Goal: Task Accomplishment & Management: Complete application form

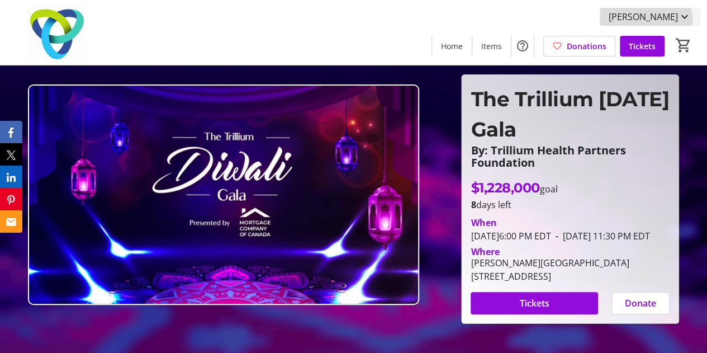
click at [646, 21] on span "[PERSON_NAME]" at bounding box center [643, 16] width 69 height 13
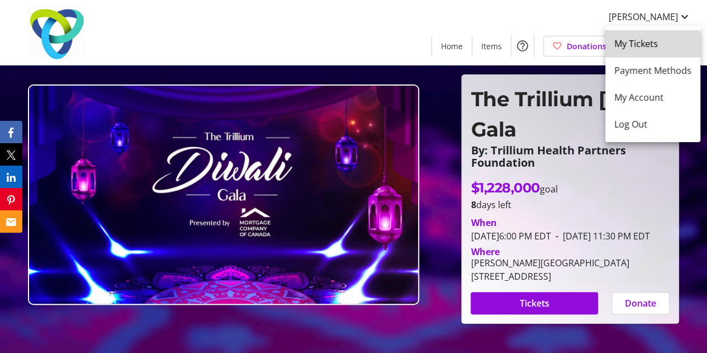
click at [649, 47] on span "My Tickets" at bounding box center [653, 43] width 77 height 13
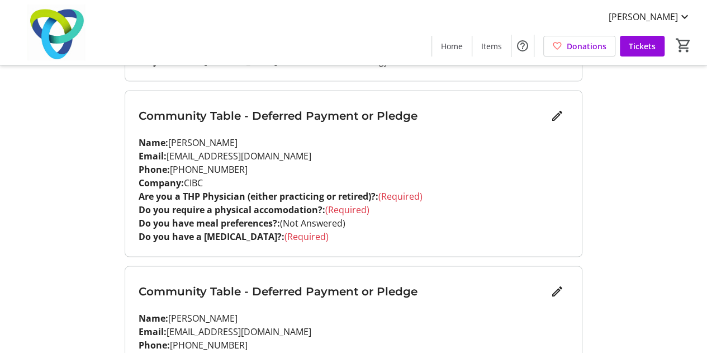
scroll to position [1009, 0]
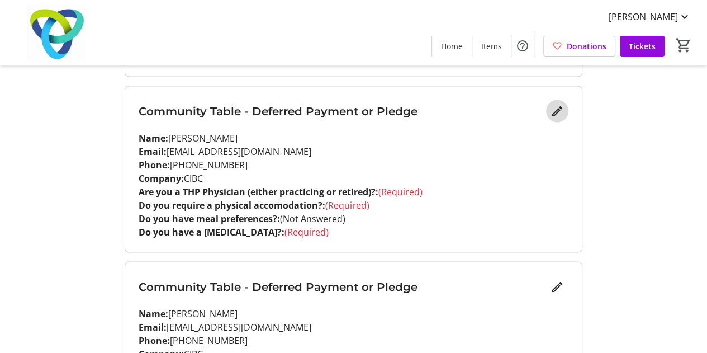
click at [559, 111] on mat-icon "Edit" at bounding box center [557, 110] width 13 height 13
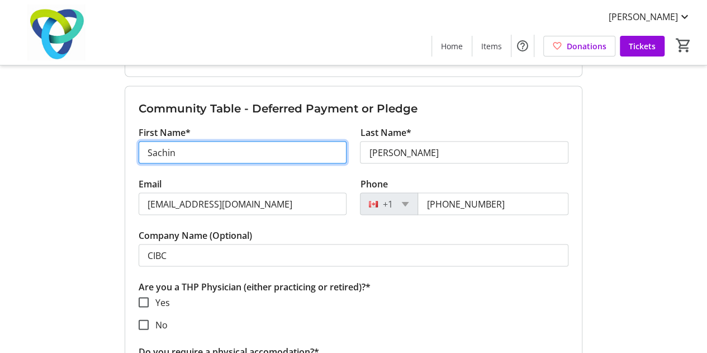
drag, startPoint x: 214, startPoint y: 149, endPoint x: 121, endPoint y: 149, distance: 92.8
click at [121, 149] on div "My Event Tickets Here you can enter guest details for each ticket. Purchased ti…" at bounding box center [353, 250] width 471 height 2519
paste input "[PERSON_NAME]"
drag, startPoint x: 237, startPoint y: 148, endPoint x: 200, endPoint y: 148, distance: 36.9
click at [200, 148] on input "[PERSON_NAME]" at bounding box center [243, 152] width 209 height 22
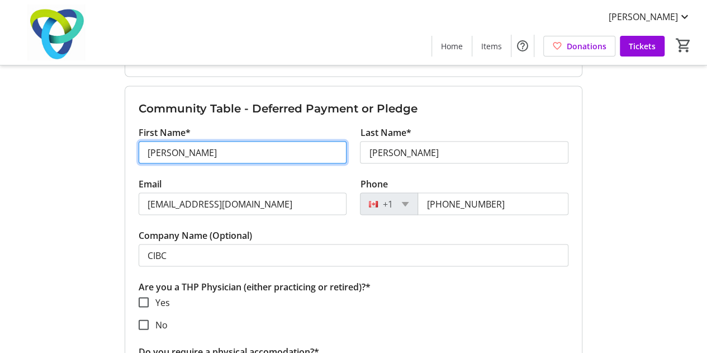
type input "[PERSON_NAME]"
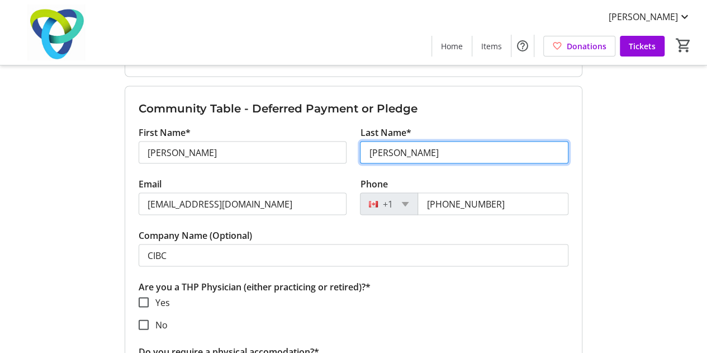
drag, startPoint x: 431, startPoint y: 144, endPoint x: 333, endPoint y: 146, distance: 97.9
click at [333, 146] on div "First Name* [PERSON_NAME] Last Name* [PERSON_NAME]" at bounding box center [353, 150] width 443 height 51
paste input "[PERSON_NAME]"
type input "[PERSON_NAME]"
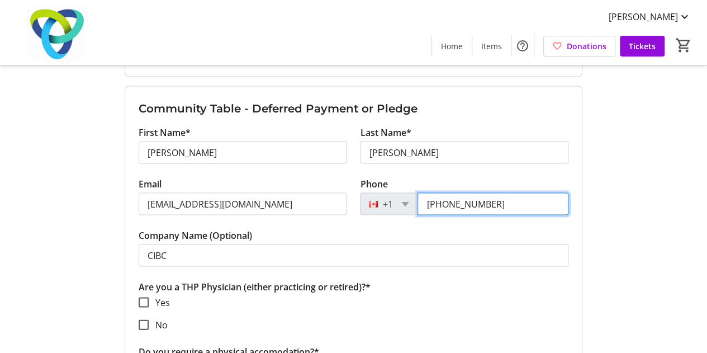
drag, startPoint x: 493, startPoint y: 194, endPoint x: 367, endPoint y: 192, distance: 125.8
click at [367, 192] on div "[PHONE_NUMBER]" at bounding box center [464, 203] width 209 height 22
paste input "992-5090"
type input "[PHONE_NUMBER]"
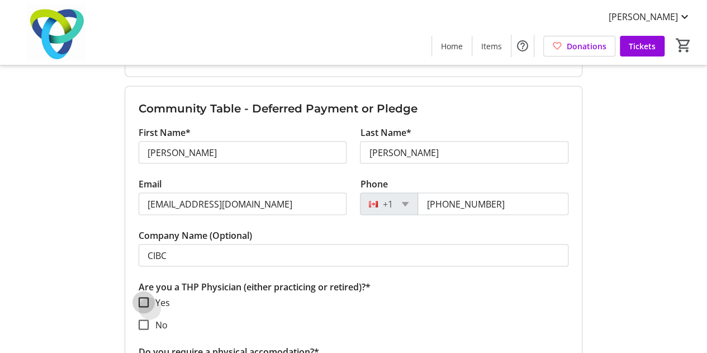
click at [143, 297] on input "Yes" at bounding box center [144, 302] width 10 height 10
checkbox input "true"
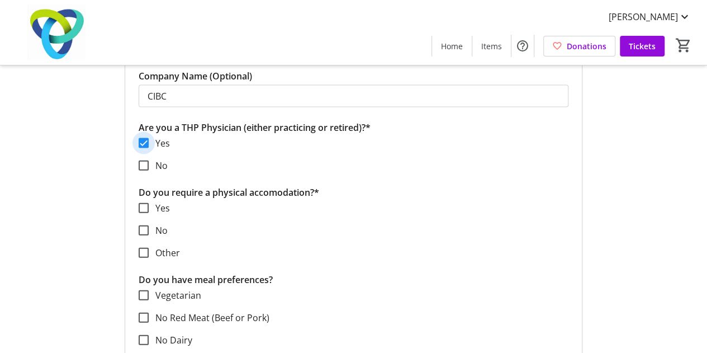
scroll to position [1216, 0]
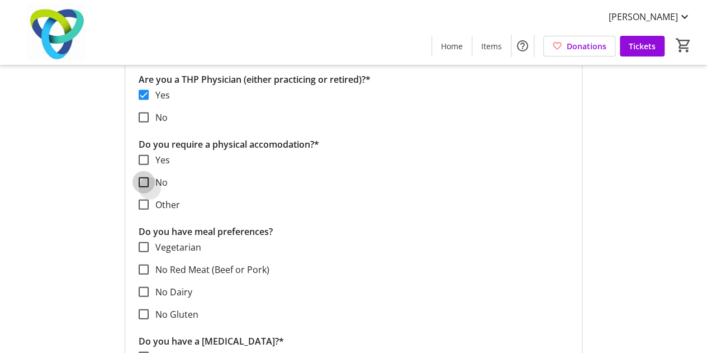
click at [141, 181] on input "No" at bounding box center [144, 182] width 10 height 10
checkbox input "true"
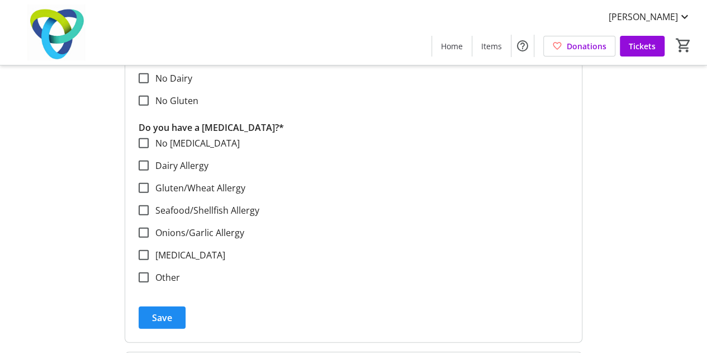
scroll to position [1438, 0]
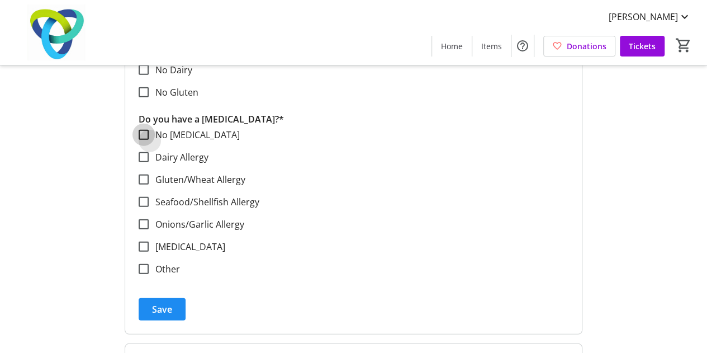
click at [140, 133] on input "No [MEDICAL_DATA]" at bounding box center [144, 135] width 10 height 10
checkbox input "true"
click at [155, 308] on span "Save" at bounding box center [162, 309] width 20 height 13
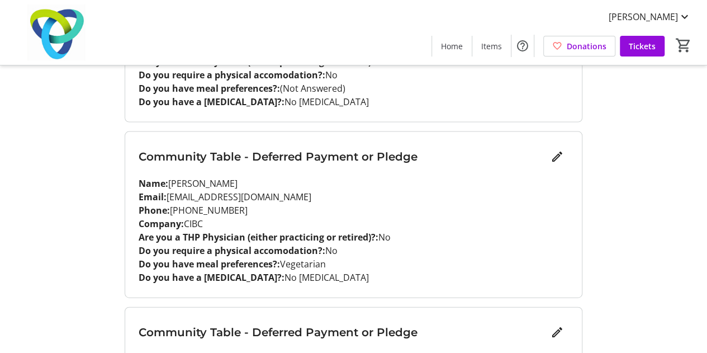
scroll to position [1150, 0]
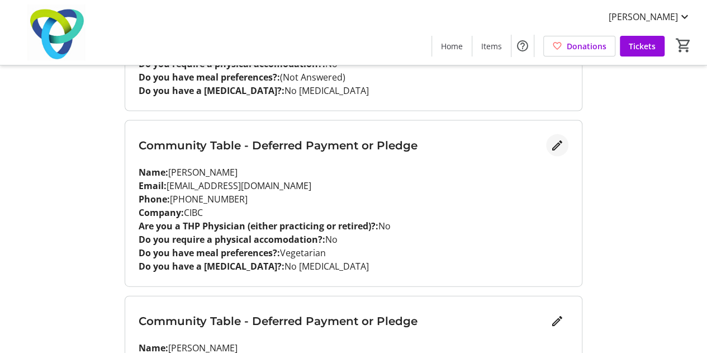
click at [559, 146] on mat-icon "Edit" at bounding box center [557, 145] width 13 height 13
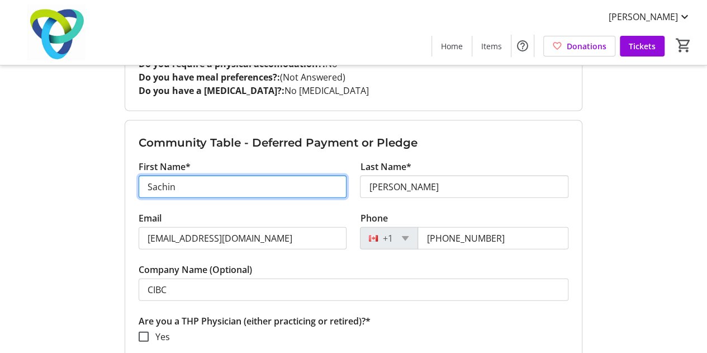
drag, startPoint x: 255, startPoint y: 179, endPoint x: 50, endPoint y: 167, distance: 205.6
click at [50, 167] on div "My Event Tickets Here you can enter guest details for each ticket. Purchased ti…" at bounding box center [353, 109] width 707 height 2519
paste input "[PERSON_NAME]"
drag, startPoint x: 232, startPoint y: 186, endPoint x: 174, endPoint y: 183, distance: 57.1
click at [174, 183] on input "[PERSON_NAME]" at bounding box center [243, 187] width 209 height 22
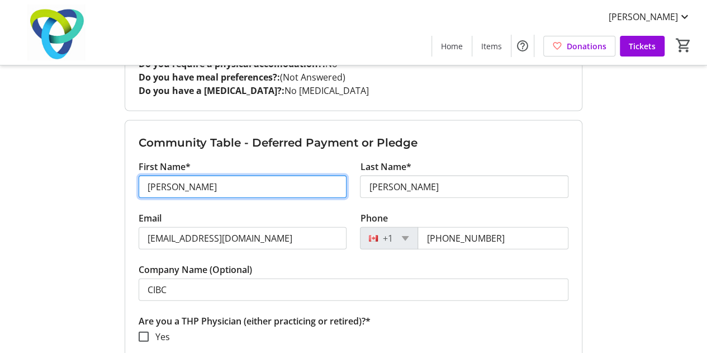
type input "[PERSON_NAME]"
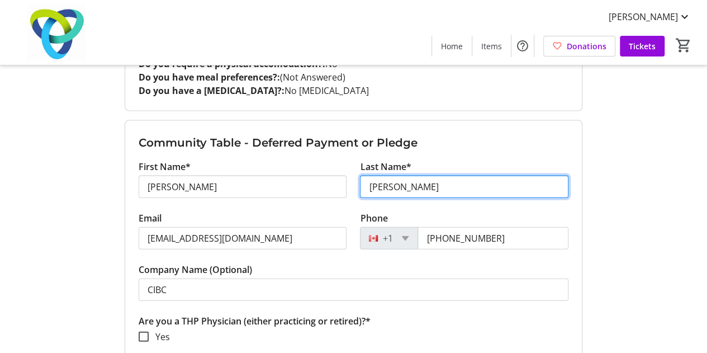
drag, startPoint x: 419, startPoint y: 185, endPoint x: 355, endPoint y: 193, distance: 64.8
click at [355, 193] on div "Last Name* [PERSON_NAME]" at bounding box center [464, 185] width 222 height 51
paste input "[PERSON_NAME]"
click at [373, 185] on input "[PERSON_NAME]" at bounding box center [464, 187] width 209 height 22
type input "[PERSON_NAME]"
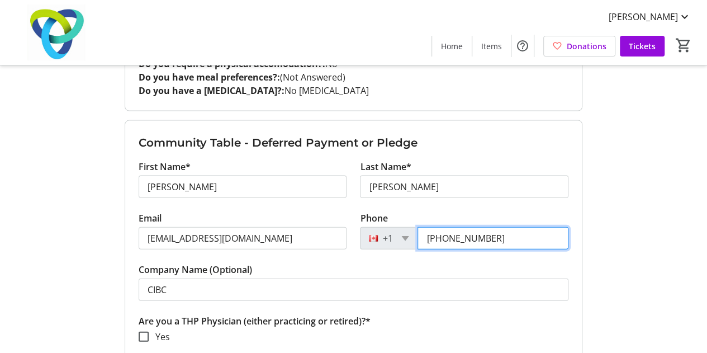
drag, startPoint x: 502, startPoint y: 229, endPoint x: 413, endPoint y: 230, distance: 88.9
click at [413, 230] on div "[PHONE_NUMBER]" at bounding box center [464, 238] width 209 height 22
paste input "992-5090"
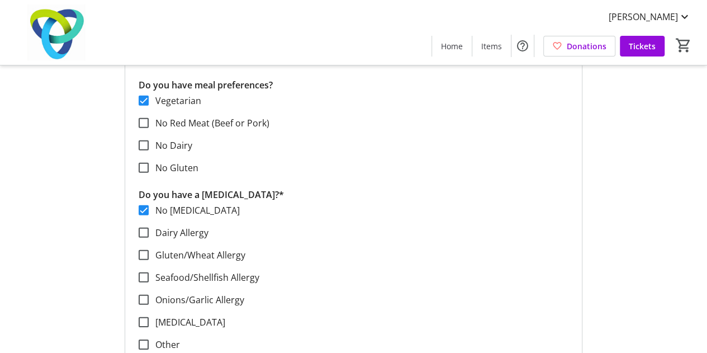
scroll to position [1625, 0]
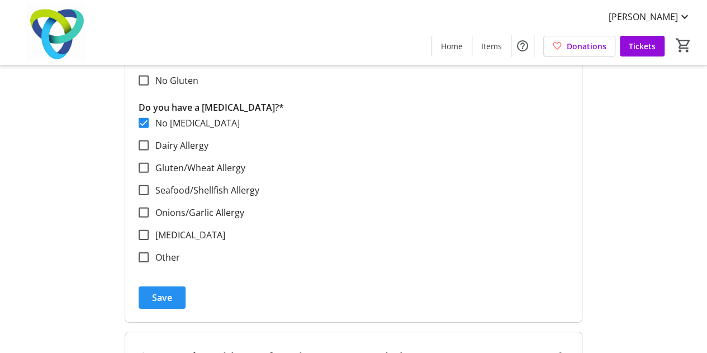
type input "[PHONE_NUMBER]"
click at [179, 294] on span "submit" at bounding box center [162, 297] width 47 height 27
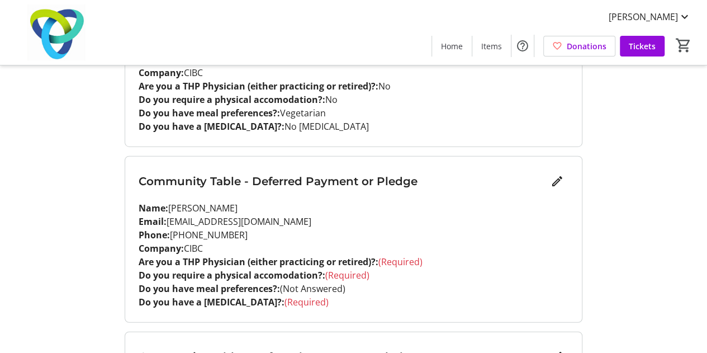
scroll to position [1208, 0]
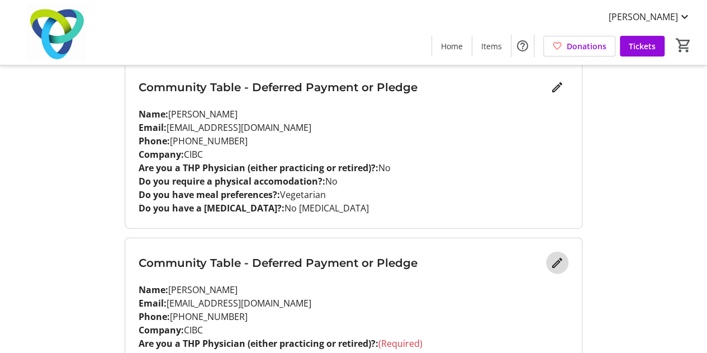
click at [560, 261] on mat-icon "Edit" at bounding box center [557, 262] width 13 height 13
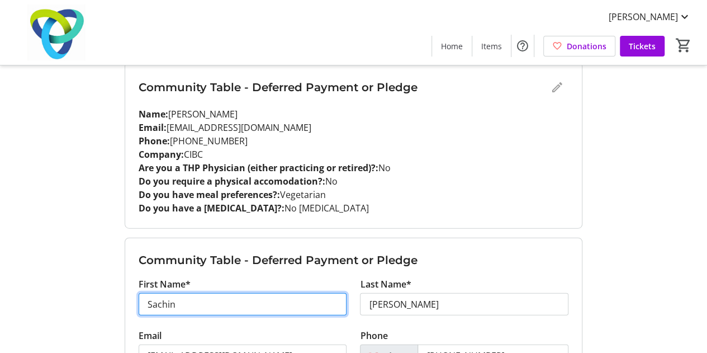
drag, startPoint x: 259, startPoint y: 303, endPoint x: 73, endPoint y: 280, distance: 188.2
click at [73, 280] on div "My Event Tickets Here you can enter guest details for each ticket. Purchased ti…" at bounding box center [353, 51] width 707 height 2519
paste input "Dr [PERSON_NAME]"
drag, startPoint x: 227, startPoint y: 301, endPoint x: 185, endPoint y: 305, distance: 42.7
click at [185, 305] on input "Dr [PERSON_NAME]" at bounding box center [243, 304] width 209 height 22
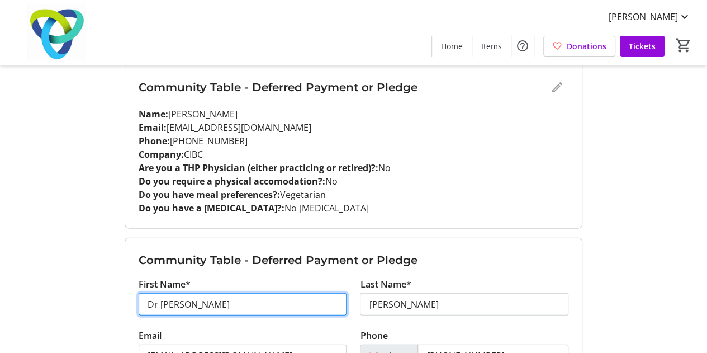
type input "Dr [PERSON_NAME]"
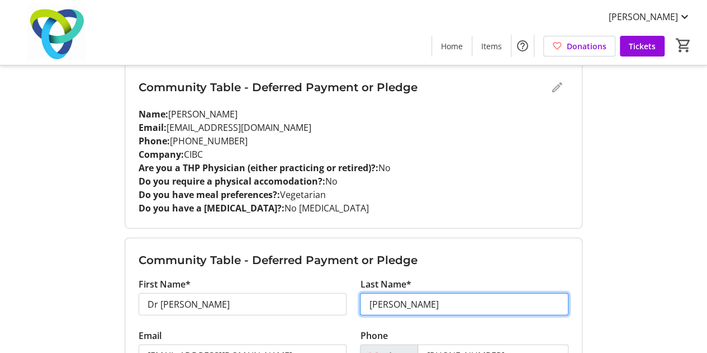
drag, startPoint x: 418, startPoint y: 303, endPoint x: 272, endPoint y: 294, distance: 145.7
click at [272, 294] on div "First Name* Dr [PERSON_NAME] Last Name* [PERSON_NAME]" at bounding box center [353, 302] width 443 height 51
paste input "[PERSON_NAME]"
type input "[PERSON_NAME]"
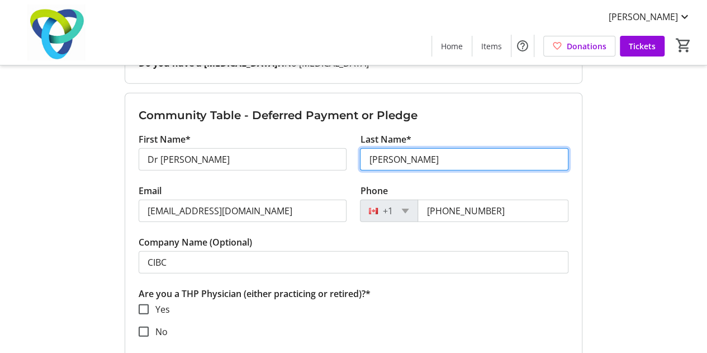
scroll to position [1356, 0]
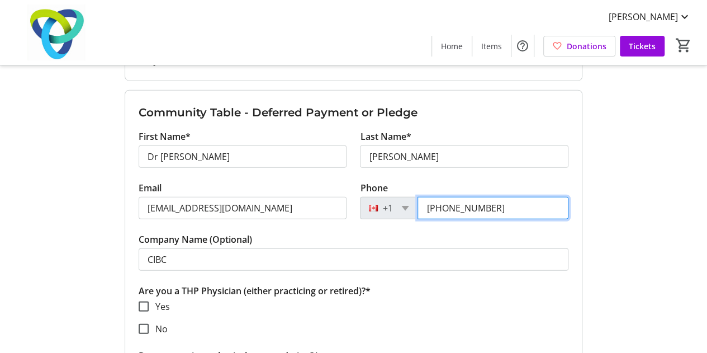
drag, startPoint x: 492, startPoint y: 206, endPoint x: 418, endPoint y: 207, distance: 73.8
click at [418, 207] on input "[PHONE_NUMBER]" at bounding box center [493, 208] width 151 height 22
paste input "669-7895"
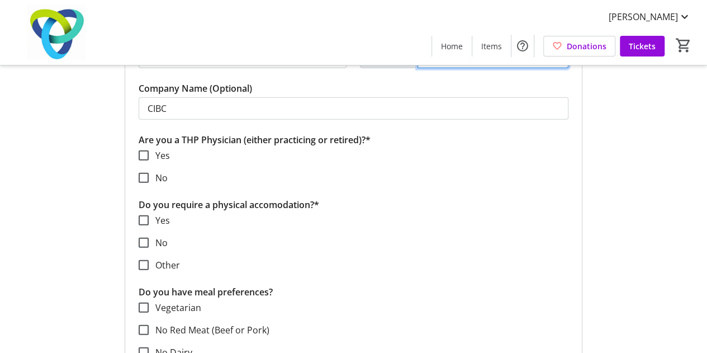
scroll to position [1514, 0]
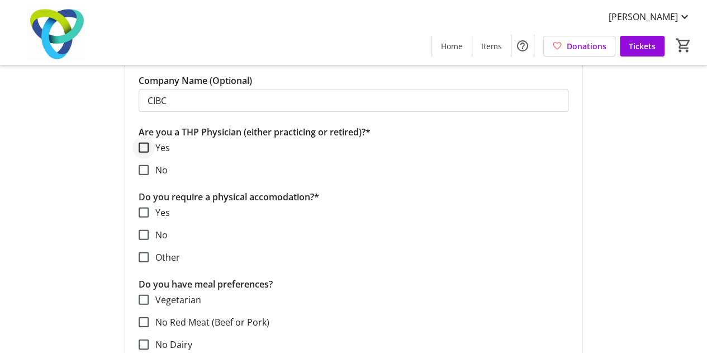
type input "[PHONE_NUMBER]"
click at [144, 148] on input "Yes" at bounding box center [144, 148] width 10 height 10
checkbox input "true"
click at [139, 230] on input "No" at bounding box center [144, 235] width 10 height 10
checkbox input "true"
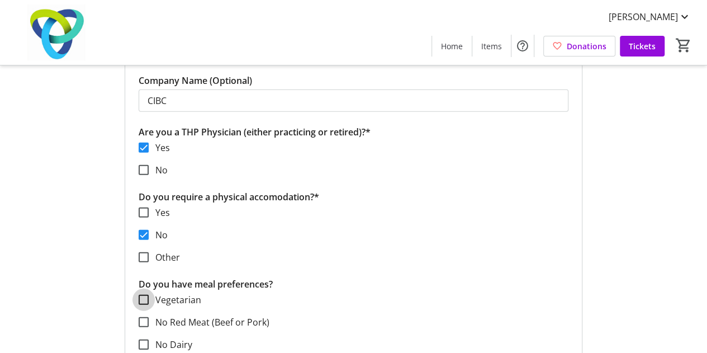
click at [143, 298] on input "Vegetarian" at bounding box center [144, 300] width 10 height 10
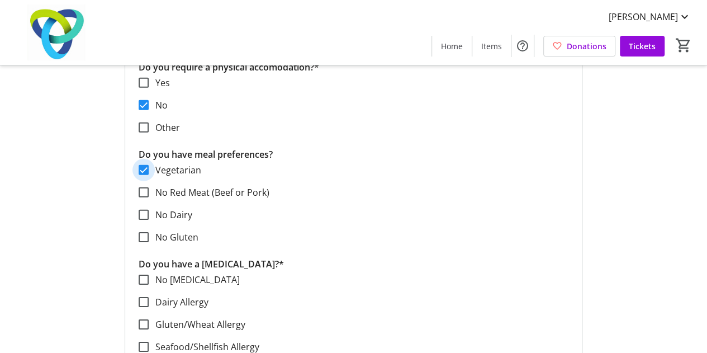
scroll to position [1639, 0]
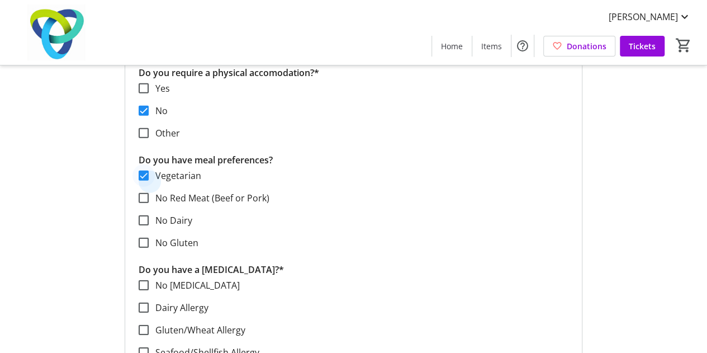
click at [151, 173] on div at bounding box center [143, 175] width 27 height 27
checkbox input "false"
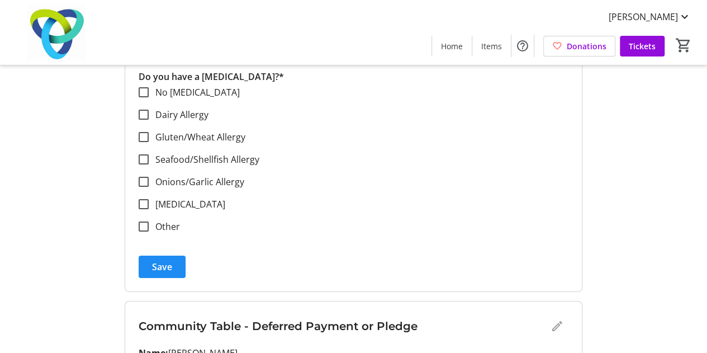
scroll to position [1845, 0]
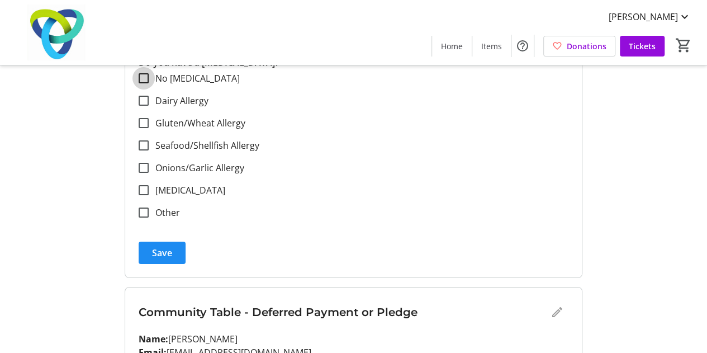
click at [145, 78] on input "No [MEDICAL_DATA]" at bounding box center [144, 78] width 10 height 10
checkbox input "true"
click at [159, 247] on span "Save" at bounding box center [162, 252] width 20 height 13
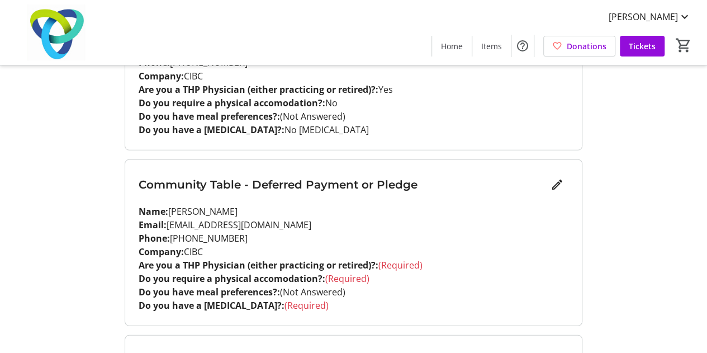
scroll to position [1473, 0]
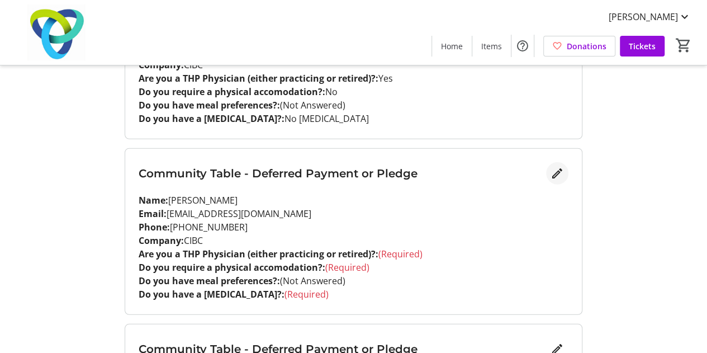
click at [563, 171] on mat-icon "Edit" at bounding box center [557, 173] width 13 height 13
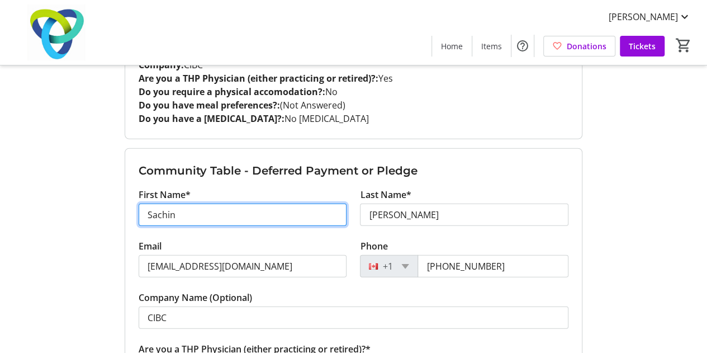
drag, startPoint x: 254, startPoint y: 221, endPoint x: 74, endPoint y: 197, distance: 181.7
paste input "[PERSON_NAME]"
drag, startPoint x: 230, startPoint y: 214, endPoint x: 176, endPoint y: 214, distance: 54.2
click at [176, 214] on input "[PERSON_NAME]" at bounding box center [243, 215] width 209 height 22
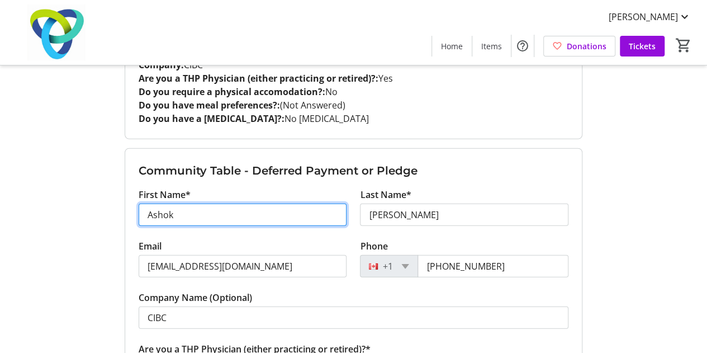
type input "Ashok"
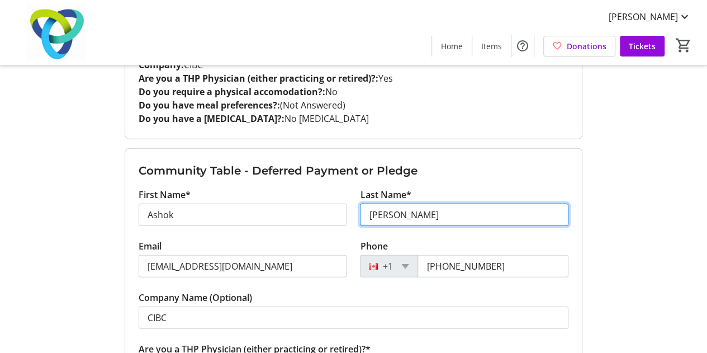
drag, startPoint x: 432, startPoint y: 215, endPoint x: 287, endPoint y: 214, distance: 144.8
click at [287, 214] on div "First Name* [PERSON_NAME] Last Name* [PERSON_NAME]" at bounding box center [353, 213] width 443 height 51
paste input "[PERSON_NAME]"
type input "[PERSON_NAME]"
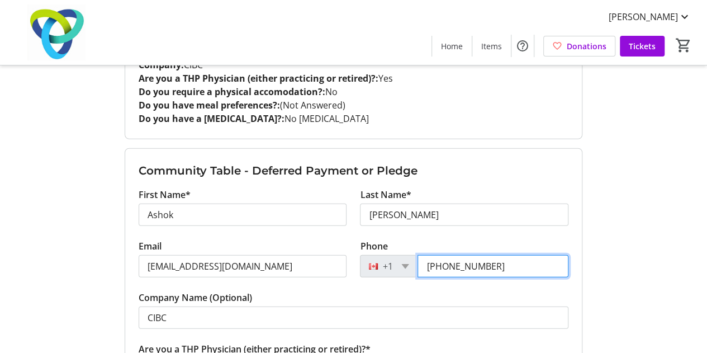
drag, startPoint x: 503, startPoint y: 261, endPoint x: 306, endPoint y: 244, distance: 197.6
click at [306, 244] on div "Email [EMAIL_ADDRESS][DOMAIN_NAME] Phone [PHONE_NUMBER]" at bounding box center [353, 264] width 443 height 51
paste input "669-7895"
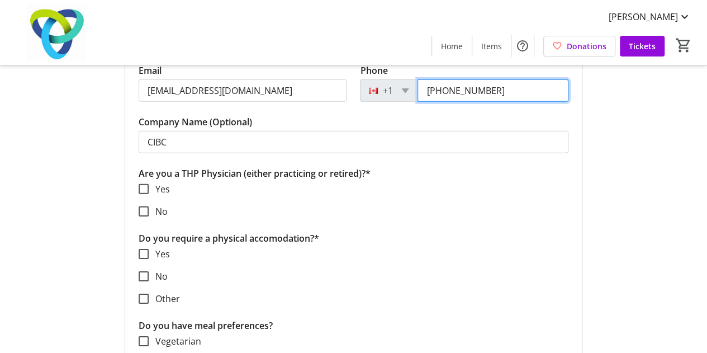
scroll to position [1694, 0]
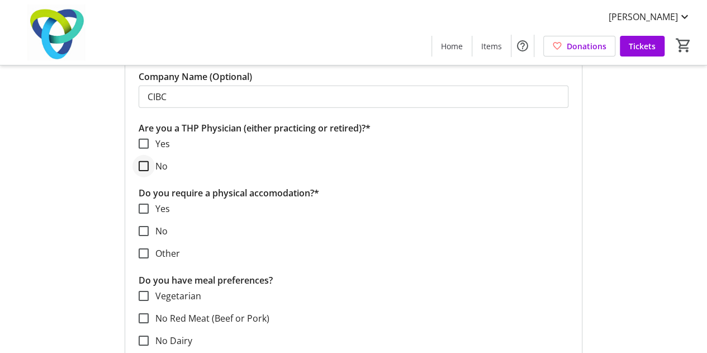
type input "[PHONE_NUMBER]"
click at [138, 159] on div at bounding box center [143, 166] width 27 height 27
checkbox input "true"
click at [149, 223] on div at bounding box center [143, 231] width 27 height 27
checkbox input "true"
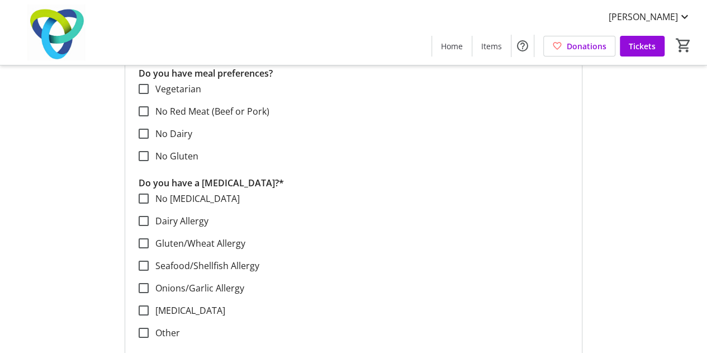
scroll to position [1926, 0]
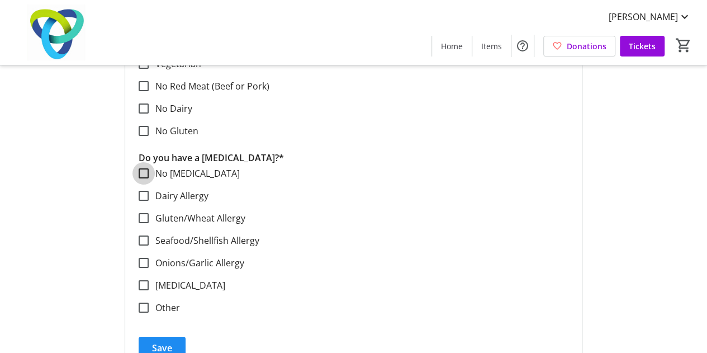
click at [145, 168] on input "No [MEDICAL_DATA]" at bounding box center [144, 173] width 10 height 10
checkbox input "true"
click at [155, 341] on span "Save" at bounding box center [162, 347] width 20 height 13
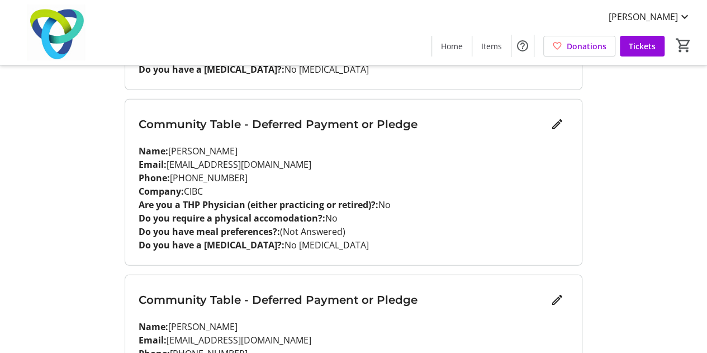
scroll to position [1608, 0]
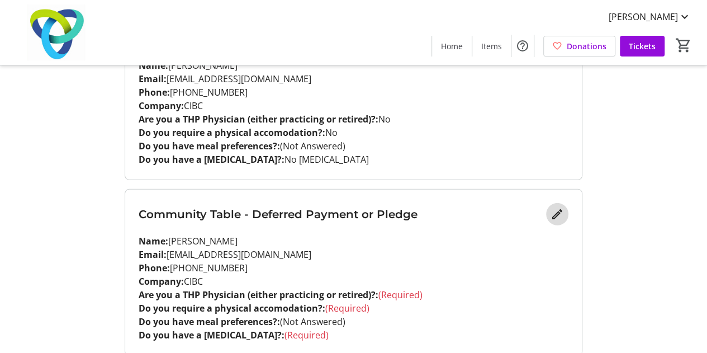
click at [553, 217] on span "Edit" at bounding box center [557, 214] width 22 height 22
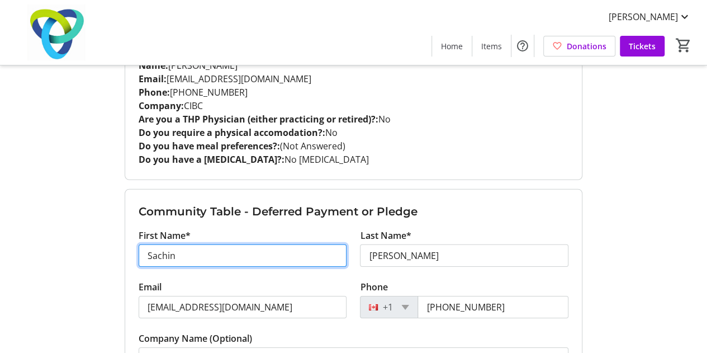
drag, startPoint x: 188, startPoint y: 252, endPoint x: 38, endPoint y: 251, distance: 149.9
paste input "[PERSON_NAME]"
drag, startPoint x: 224, startPoint y: 254, endPoint x: 181, endPoint y: 259, distance: 43.3
click at [181, 259] on input "[PERSON_NAME]" at bounding box center [243, 255] width 209 height 22
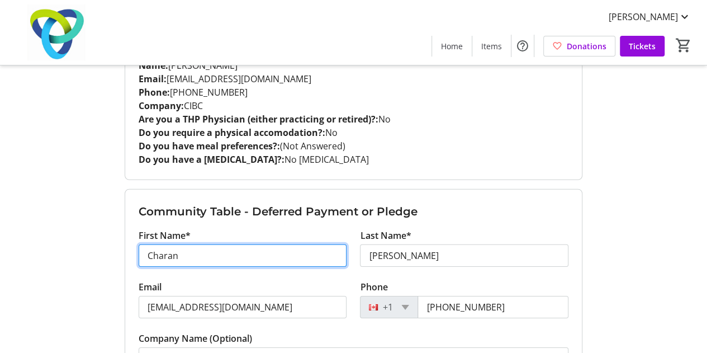
type input "Charan"
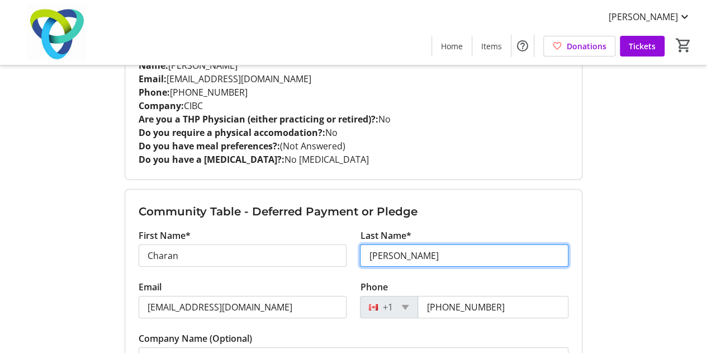
drag, startPoint x: 404, startPoint y: 252, endPoint x: 357, endPoint y: 252, distance: 46.4
click at [357, 252] on div "Last Name* [PERSON_NAME]" at bounding box center [464, 254] width 222 height 51
paste input "[PERSON_NAME]"
type input "[PERSON_NAME]"
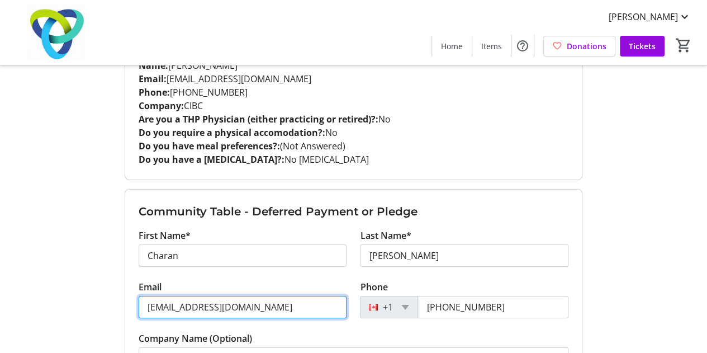
drag, startPoint x: 272, startPoint y: 301, endPoint x: 92, endPoint y: 287, distance: 180.7
paste input "[DEMOGRAPHIC_DATA][PERSON_NAME]"
type input "[EMAIL_ADDRESS][PERSON_NAME][DOMAIN_NAME]"
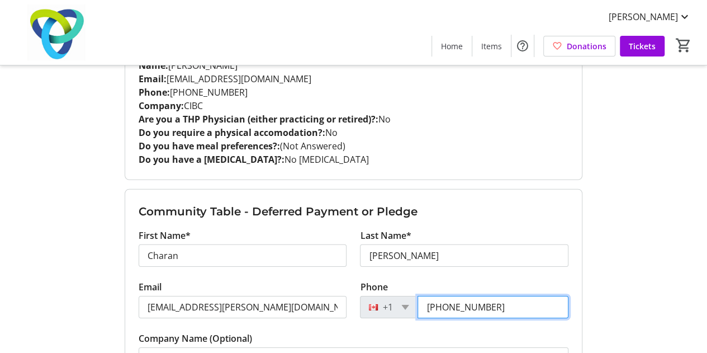
drag, startPoint x: 525, startPoint y: 298, endPoint x: 423, endPoint y: 298, distance: 101.8
click at [423, 298] on input "[PHONE_NUMBER]" at bounding box center [493, 307] width 151 height 22
paste input "647) 929-1260"
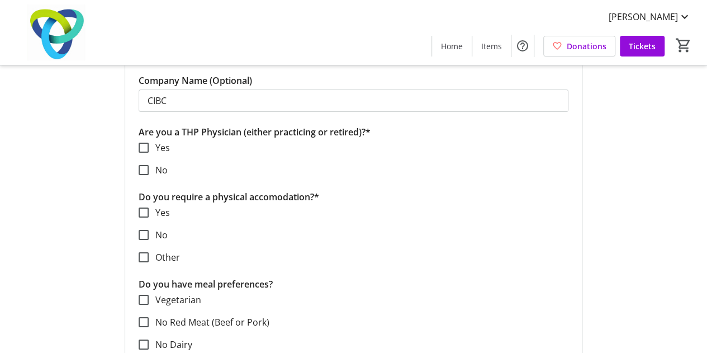
scroll to position [1871, 0]
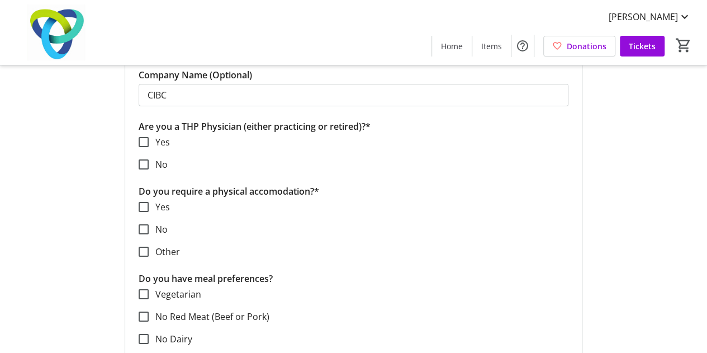
type input "[PHONE_NUMBER]"
click at [143, 291] on input "Vegetarian" at bounding box center [144, 294] width 10 height 10
checkbox input "true"
click at [141, 160] on input "No" at bounding box center [144, 164] width 10 height 10
checkbox input "true"
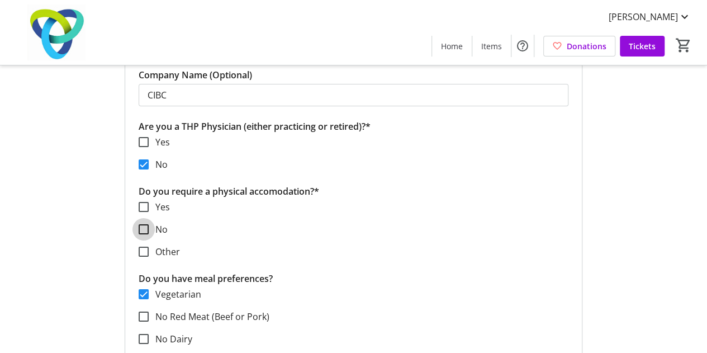
click at [143, 225] on input "No" at bounding box center [144, 229] width 10 height 10
checkbox input "true"
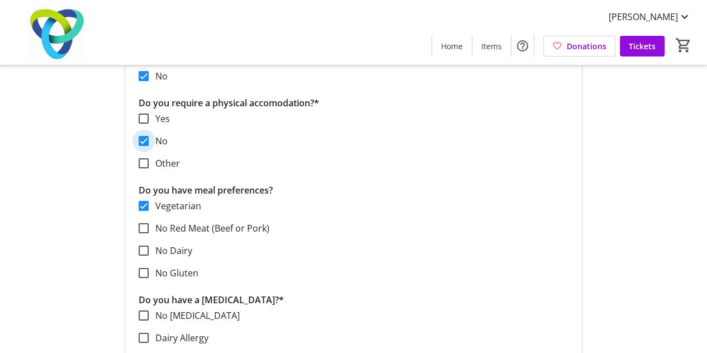
scroll to position [2064, 0]
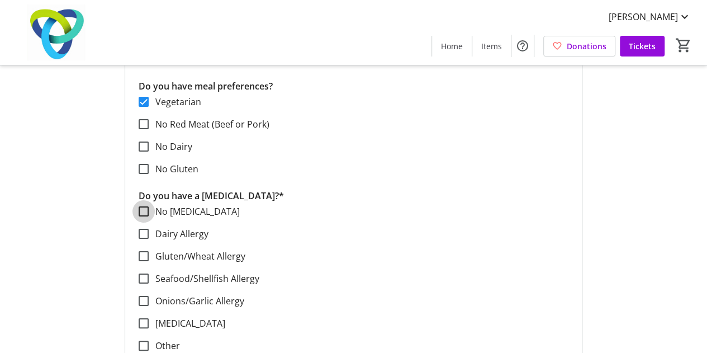
click at [146, 209] on input "No [MEDICAL_DATA]" at bounding box center [144, 211] width 10 height 10
checkbox input "true"
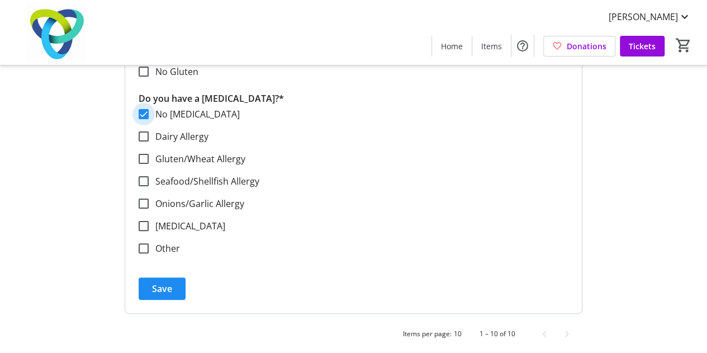
scroll to position [2162, 0]
click at [172, 287] on span "submit" at bounding box center [162, 287] width 47 height 27
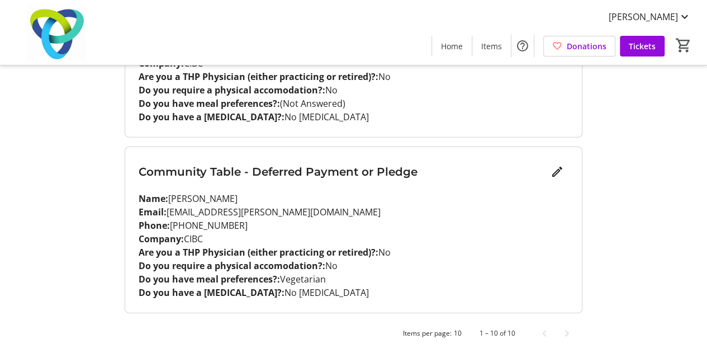
scroll to position [1651, 0]
